Goal: Task Accomplishment & Management: Manage account settings

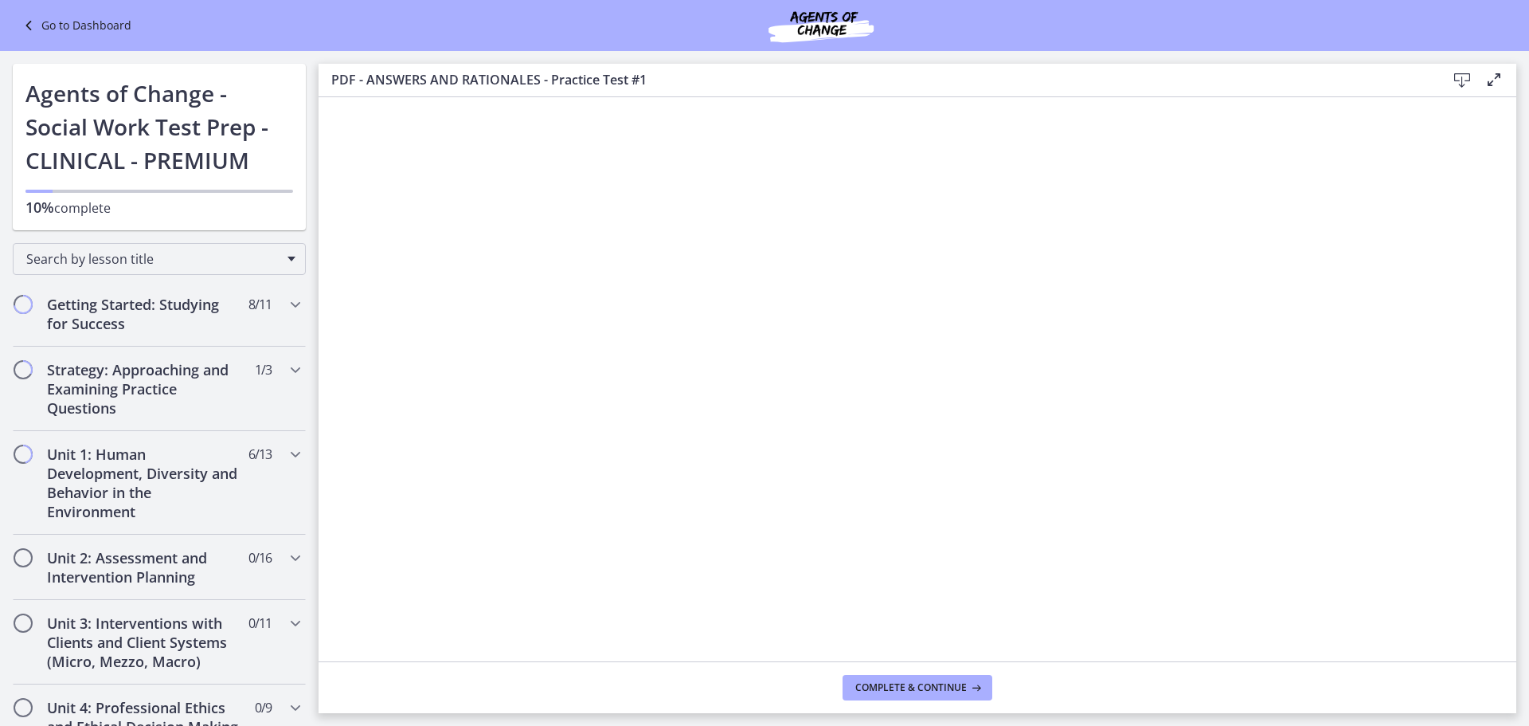
scroll to position [631, 0]
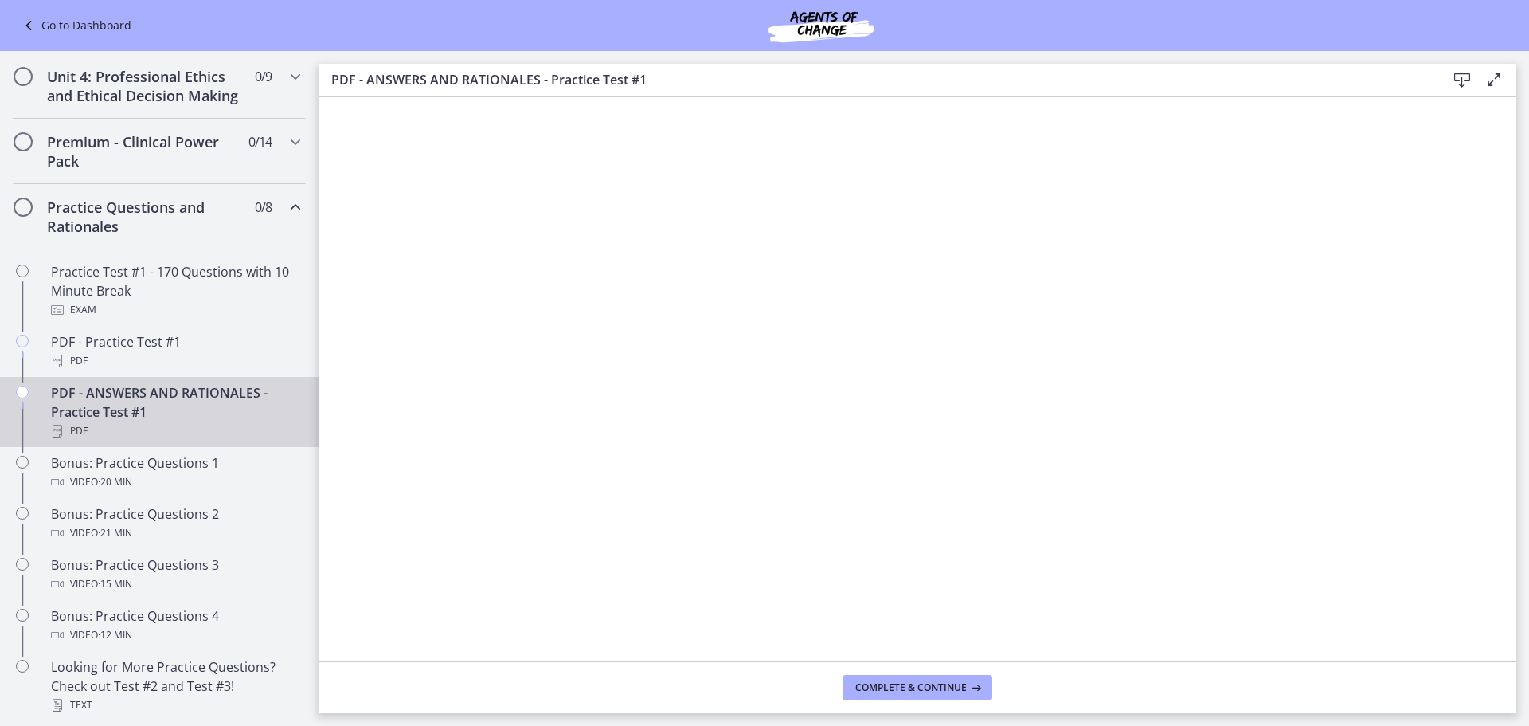
click at [46, 15] on div "Go to Dashboard" at bounding box center [764, 25] width 1529 height 51
click at [47, 23] on link "Go to Dashboard" at bounding box center [75, 25] width 112 height 19
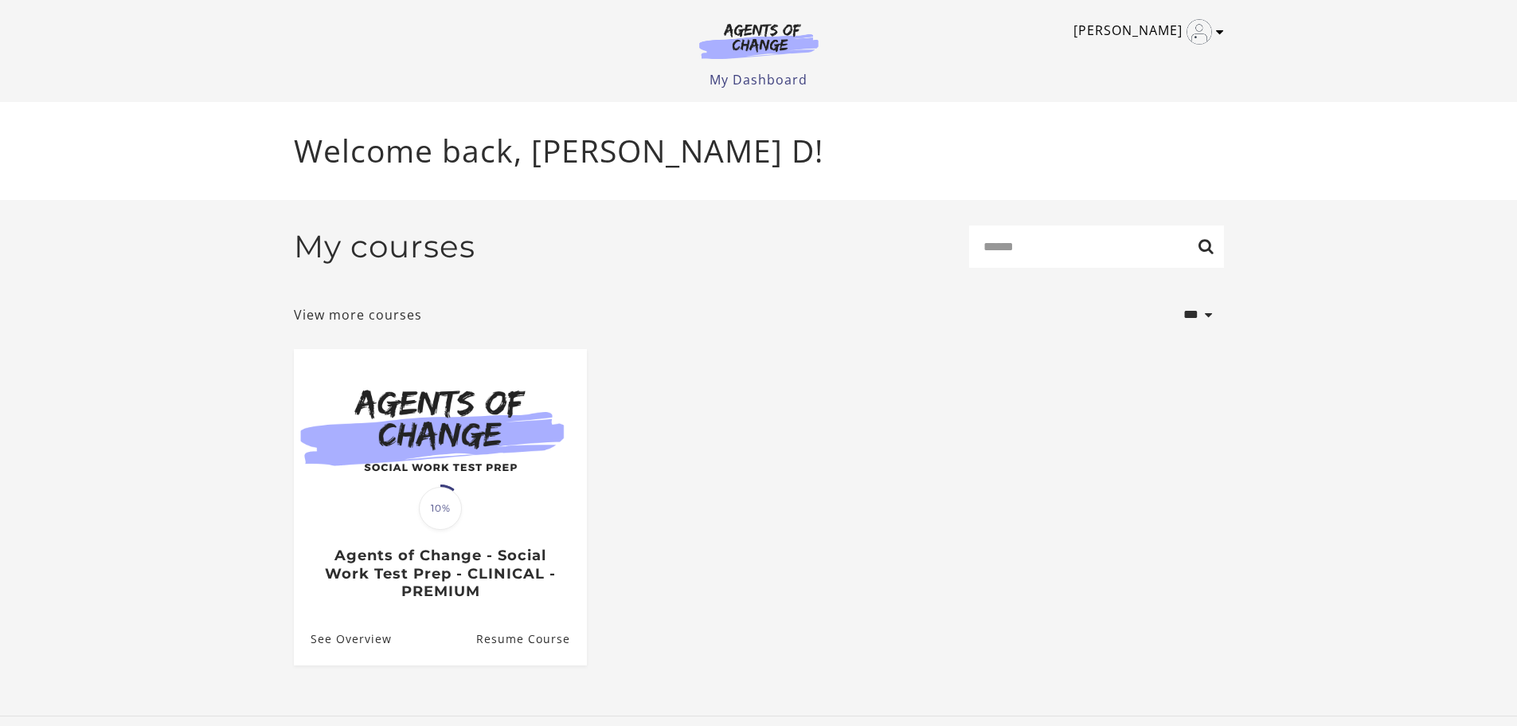
click at [1163, 30] on link "[PERSON_NAME]" at bounding box center [1145, 31] width 143 height 25
click at [1161, 110] on link "Sign Out" at bounding box center [1158, 112] width 140 height 27
